Goal: Navigation & Orientation: Find specific page/section

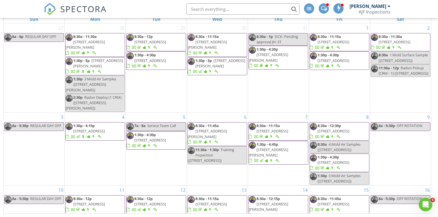
scroll to position [289, 0]
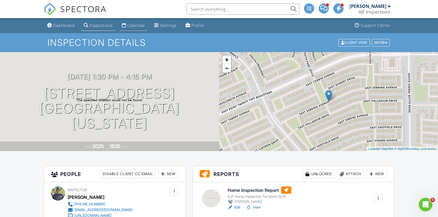
click at [141, 26] on div "Calendar" at bounding box center [136, 25] width 18 height 5
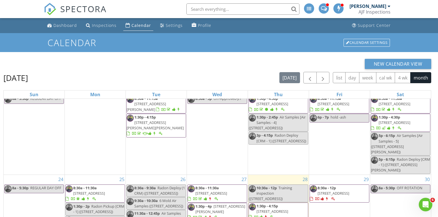
scroll to position [75, 0]
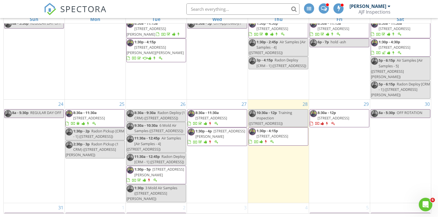
click at [207, 110] on span "8:30a - 11:30a 26797 W Sierra Pinta Dr , Buckeye 85396" at bounding box center [217, 118] width 59 height 17
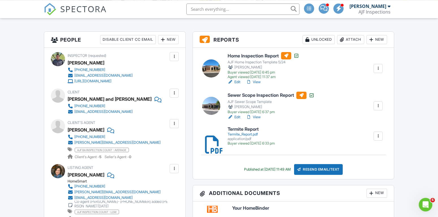
scroll to position [144, 0]
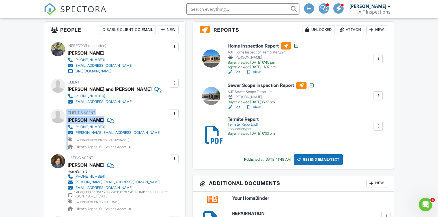
drag, startPoint x: 66, startPoint y: 118, endPoint x: 95, endPoint y: 123, distance: 30.1
click at [95, 123] on div "Client's Agent Tracy Robillard +12536062897 tracyro@kw.com ajf ba inspection co…" at bounding box center [115, 129] width 128 height 40
click at [135, 123] on div "Tracy Robillard" at bounding box center [117, 120] width 98 height 8
drag, startPoint x: 135, startPoint y: 122, endPoint x: 67, endPoint y: 121, distance: 68.2
click at [67, 121] on div "Client's Agent Tracy Robillard +12536062897 tracyro@kw.com ajf ba inspection co…" at bounding box center [115, 129] width 128 height 40
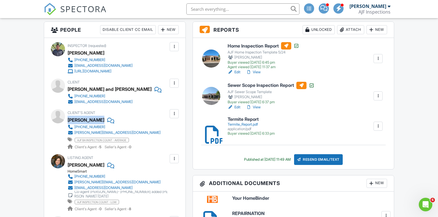
copy div "Tracy Robillard"
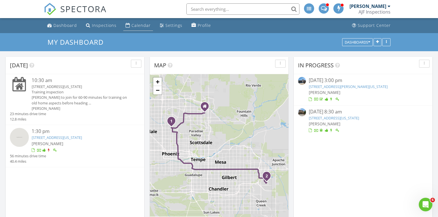
click at [142, 28] on div "Calendar" at bounding box center [141, 25] width 19 height 5
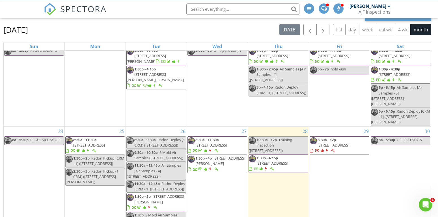
scroll to position [75, 0]
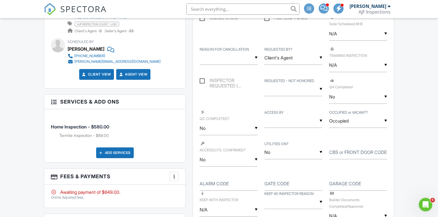
scroll to position [346, 0]
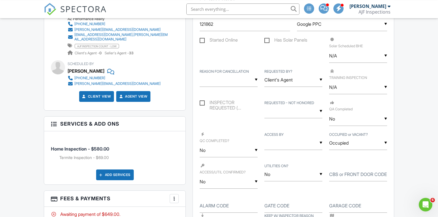
scroll to position [318, 0]
